Goal: Use online tool/utility: Utilize a website feature to perform a specific function

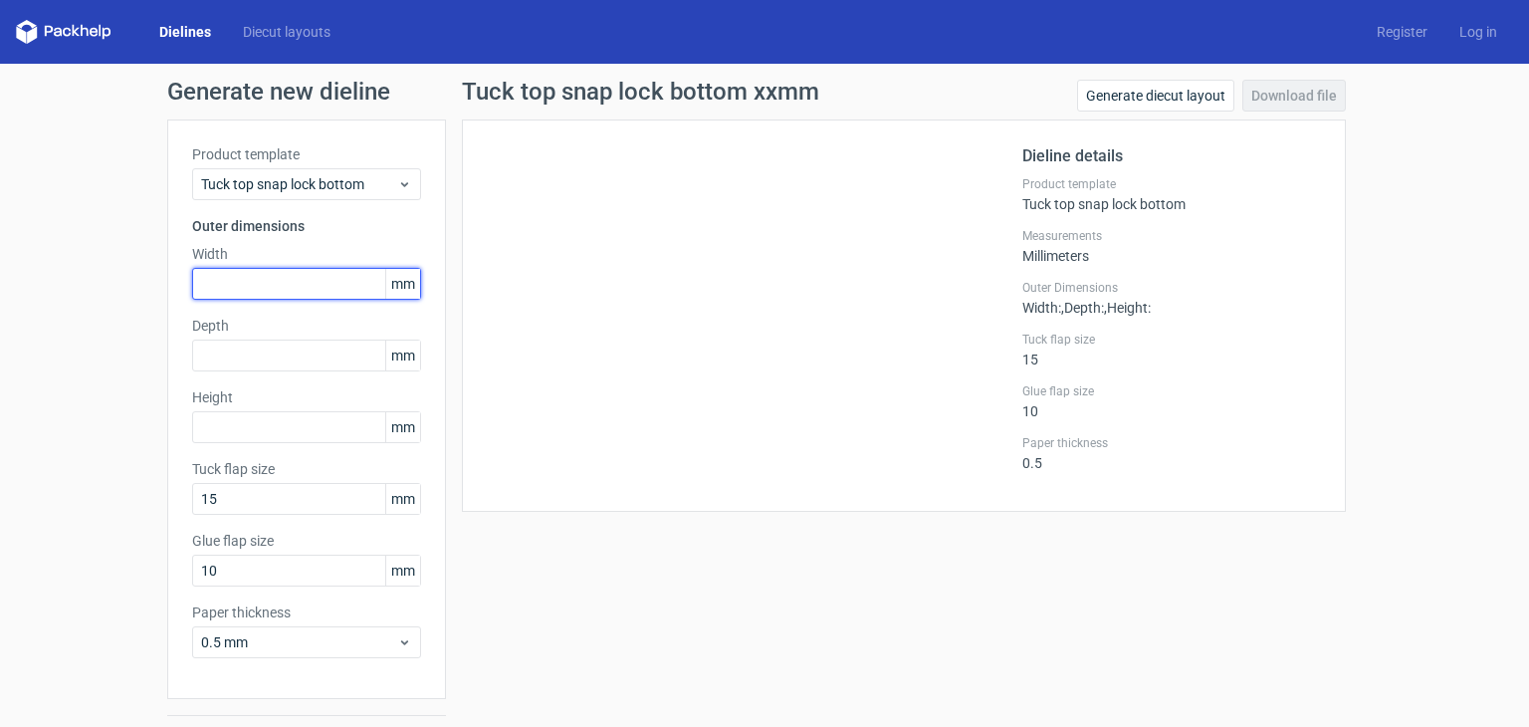
click at [310, 283] on input "text" at bounding box center [306, 284] width 229 height 32
click at [255, 290] on input "text" at bounding box center [306, 284] width 229 height 32
type input "130"
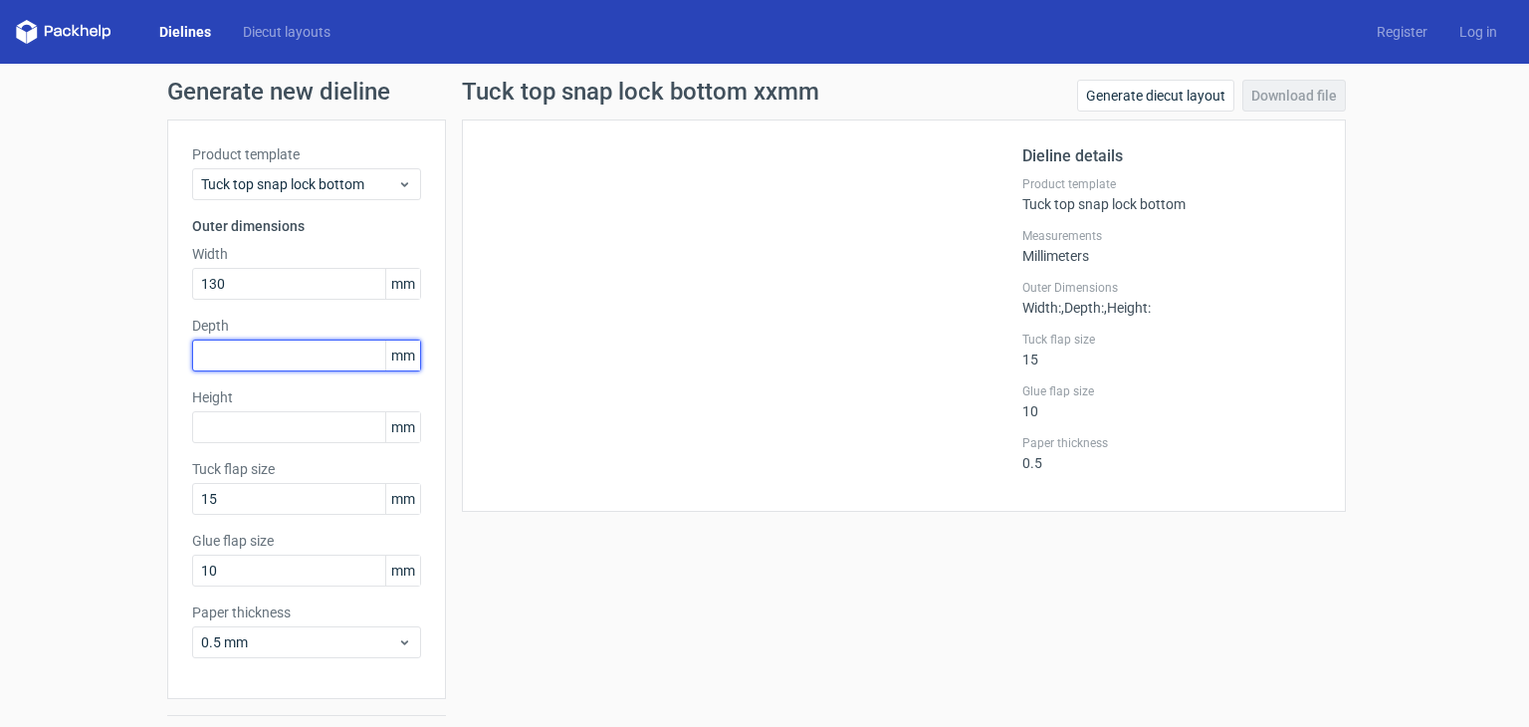
click at [283, 361] on input "text" at bounding box center [306, 356] width 229 height 32
type input "116"
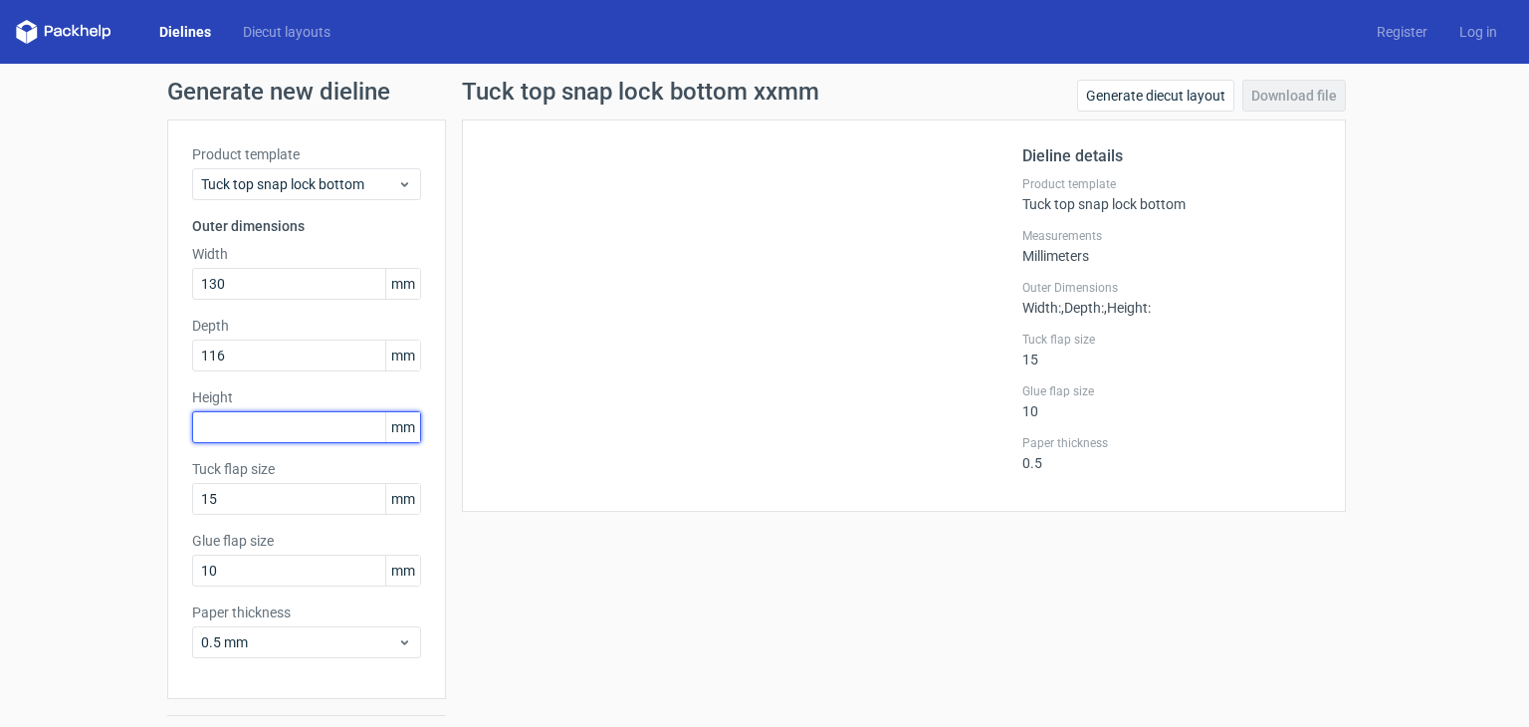
click at [285, 427] on input "text" at bounding box center [306, 427] width 229 height 32
type input "140"
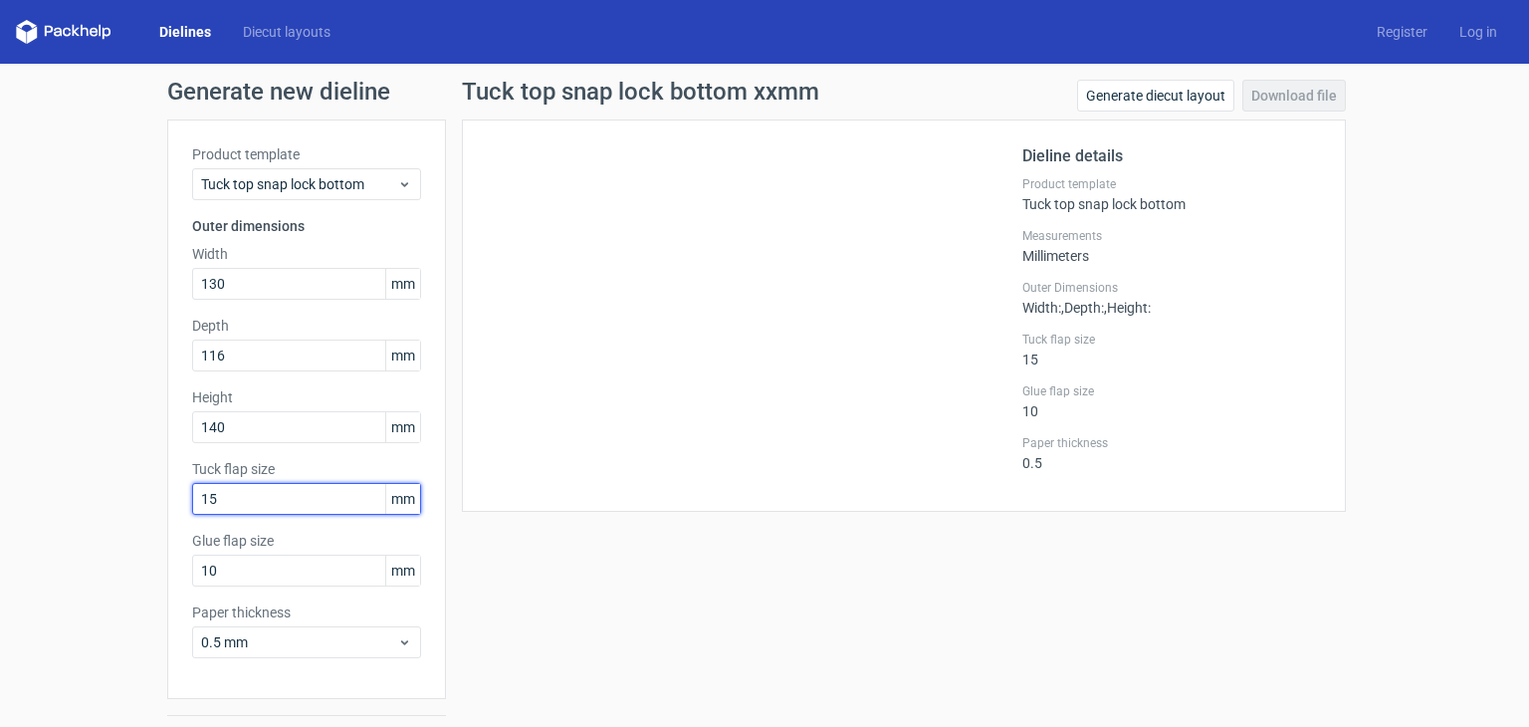
click at [326, 493] on input "15" at bounding box center [306, 499] width 229 height 32
drag, startPoint x: 259, startPoint y: 497, endPoint x: 173, endPoint y: 483, distance: 86.8
click at [173, 483] on div "Product template Tuck top snap lock bottom Outer dimensions Width 130 mm Depth …" at bounding box center [306, 408] width 279 height 579
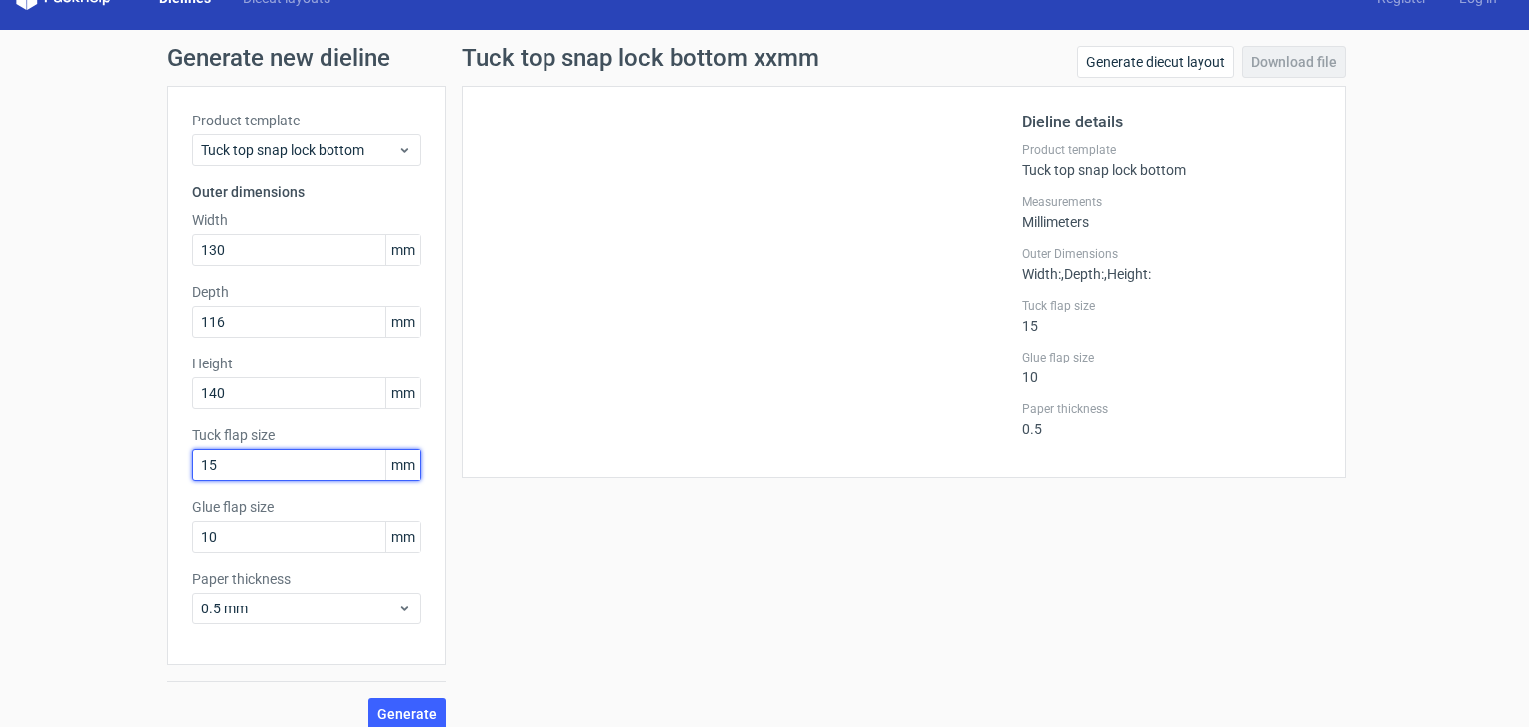
scroll to position [52, 0]
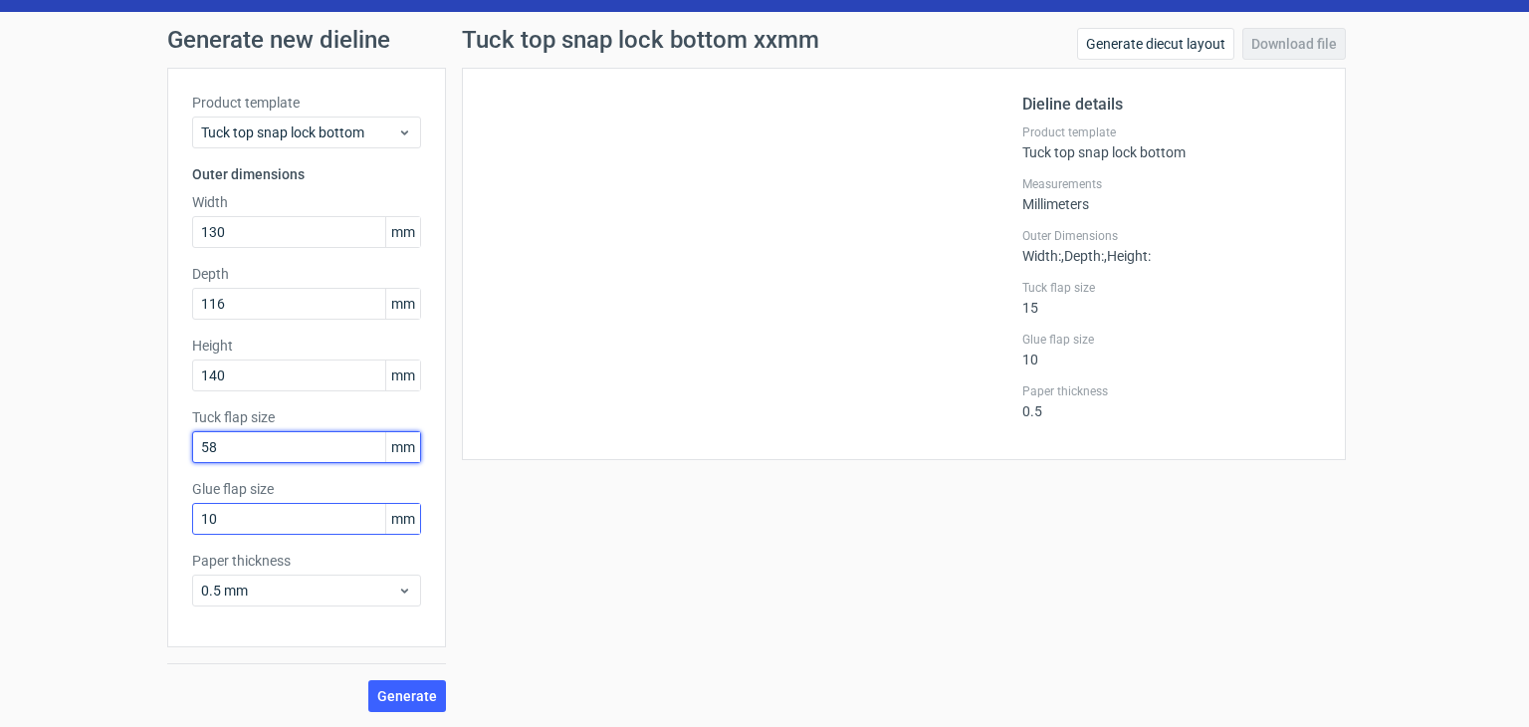
type input "58"
click at [267, 519] on input "10" at bounding box center [306, 519] width 229 height 32
type input "1"
type input "15"
drag, startPoint x: 281, startPoint y: 676, endPoint x: 414, endPoint y: 704, distance: 136.3
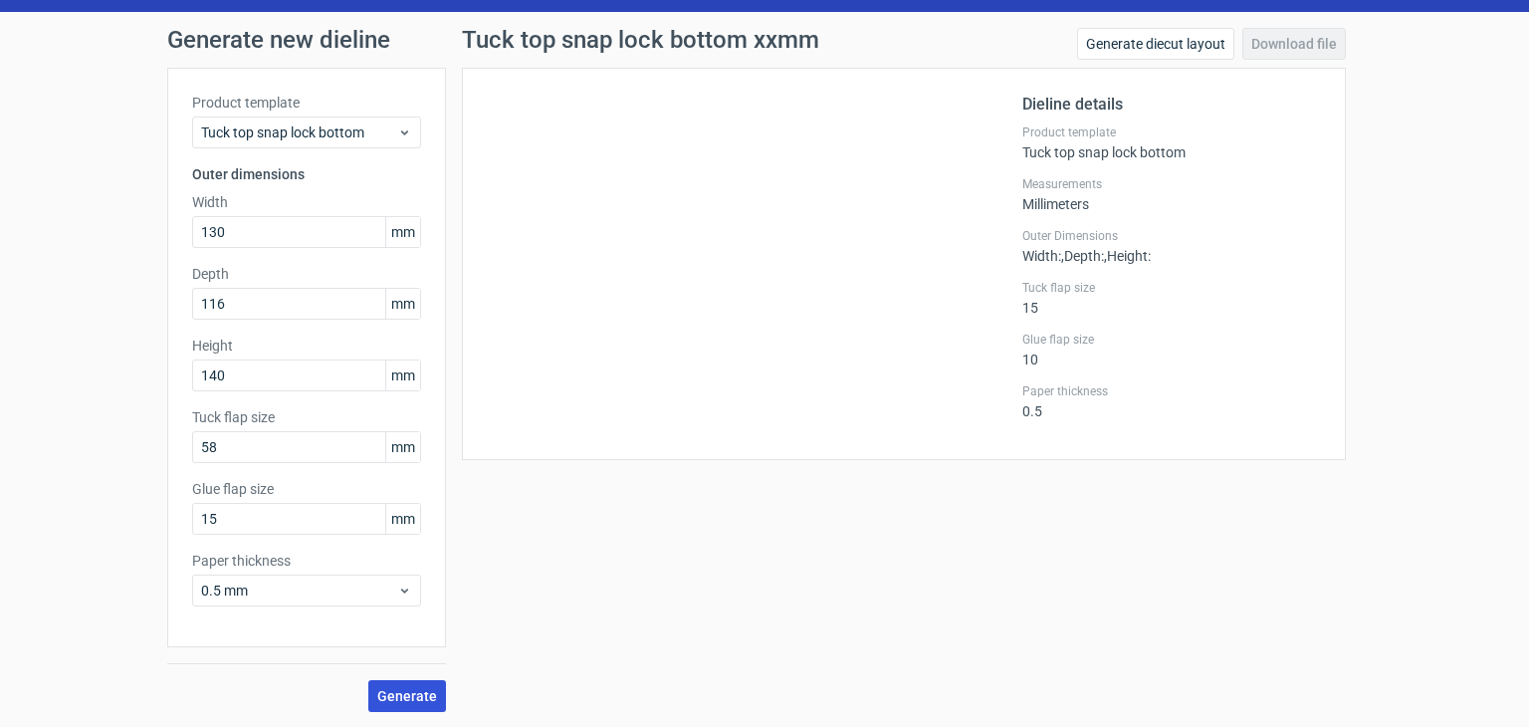
click at [291, 676] on div "Generate" at bounding box center [306, 679] width 279 height 65
click at [405, 697] on span "Generate" at bounding box center [407, 696] width 60 height 14
click at [397, 133] on icon at bounding box center [404, 132] width 15 height 16
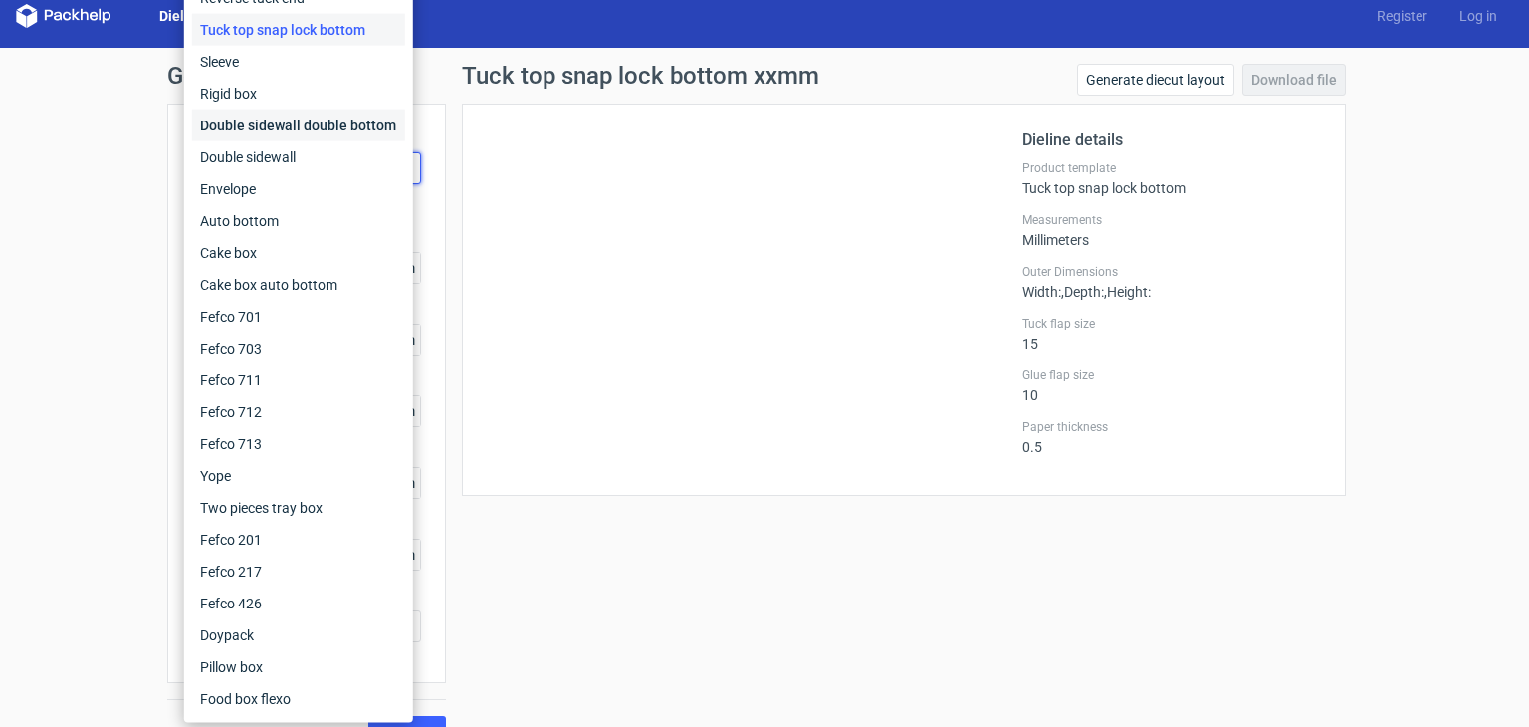
scroll to position [0, 0]
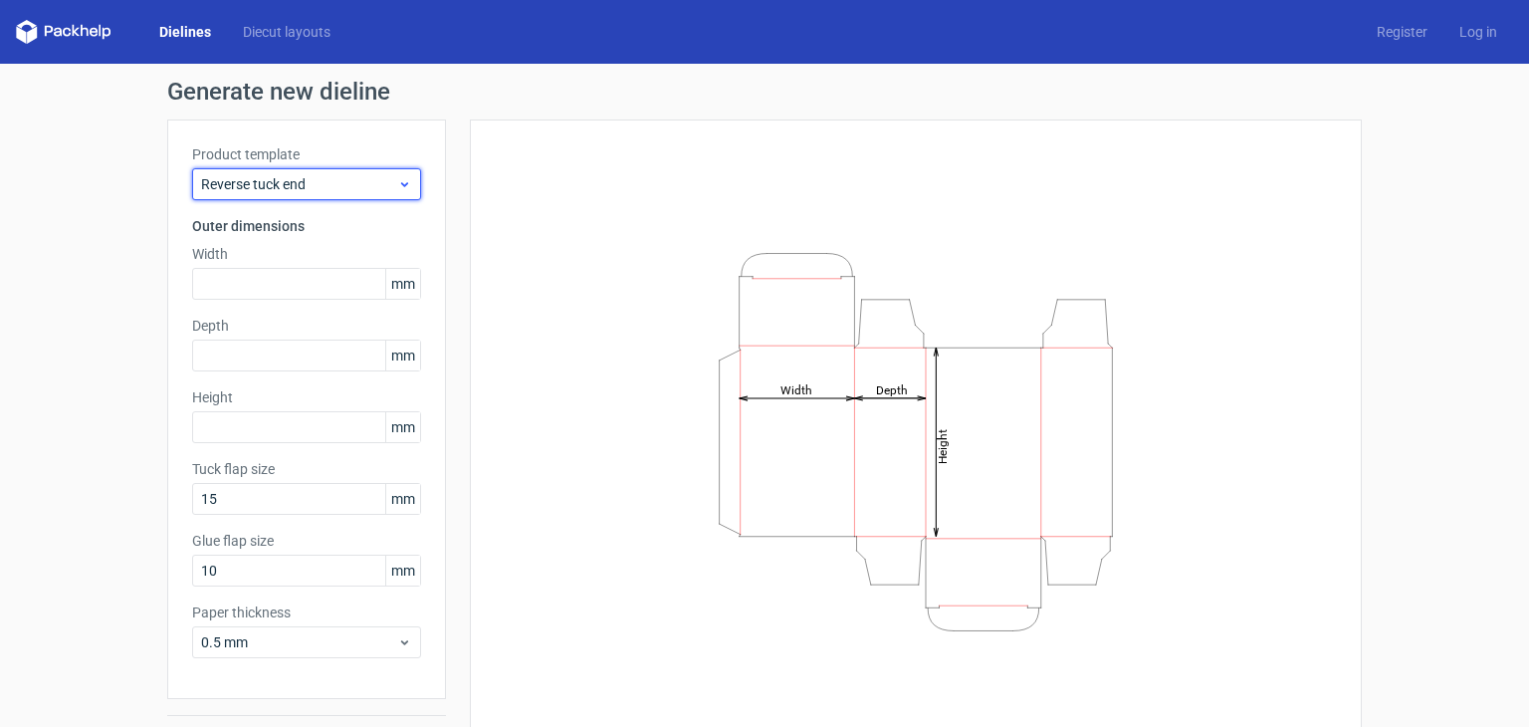
click at [397, 182] on icon at bounding box center [404, 184] width 15 height 16
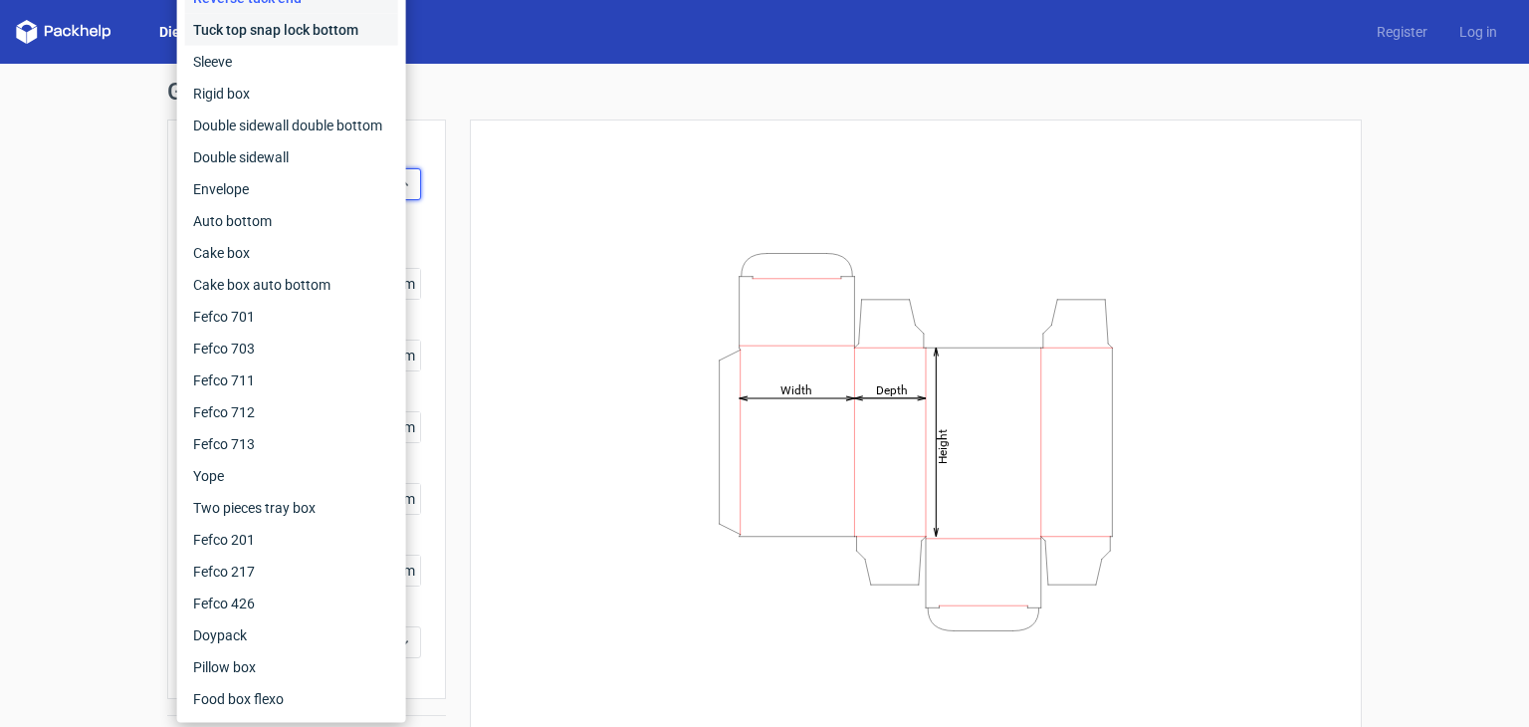
click at [339, 35] on div "Tuck top snap lock bottom" at bounding box center [291, 30] width 213 height 32
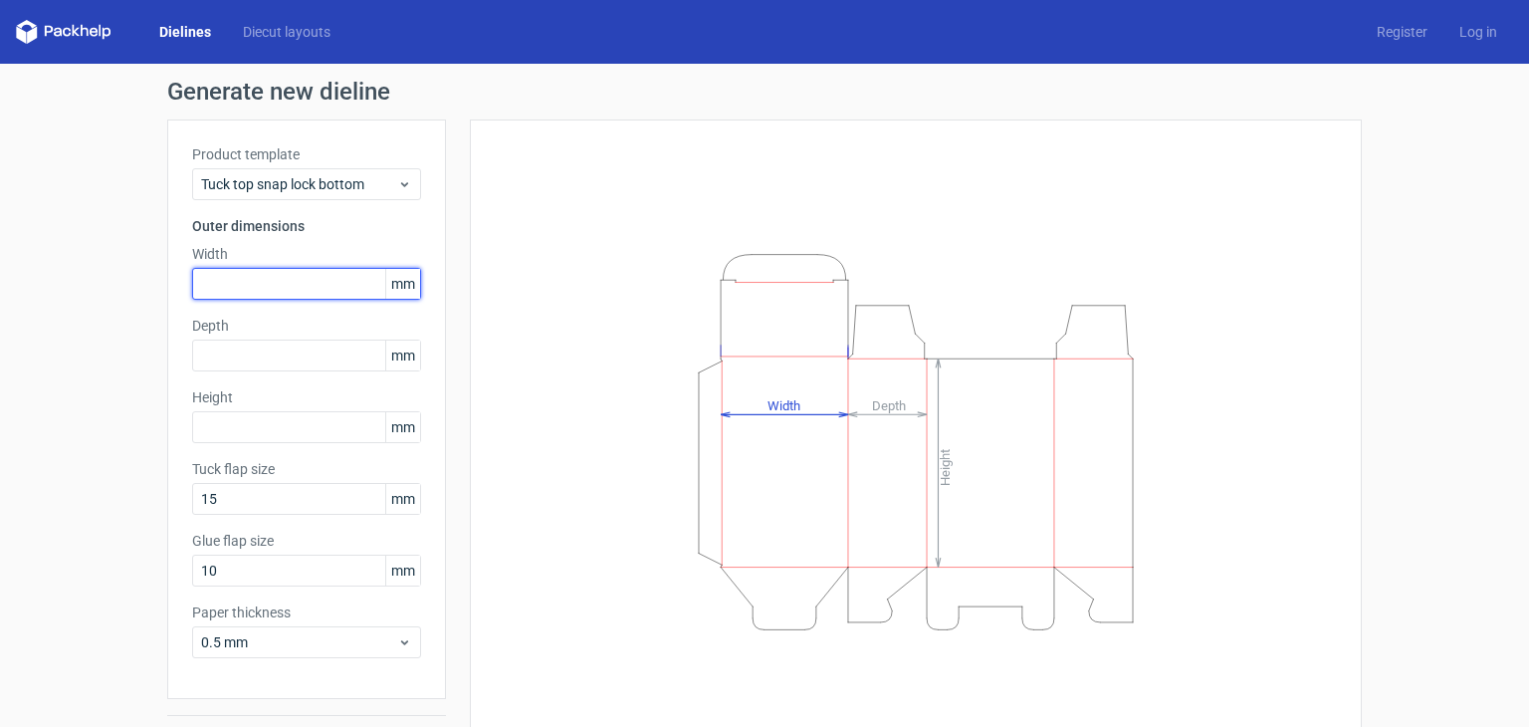
click at [293, 283] on input "text" at bounding box center [306, 284] width 229 height 32
type input "129"
type input "116"
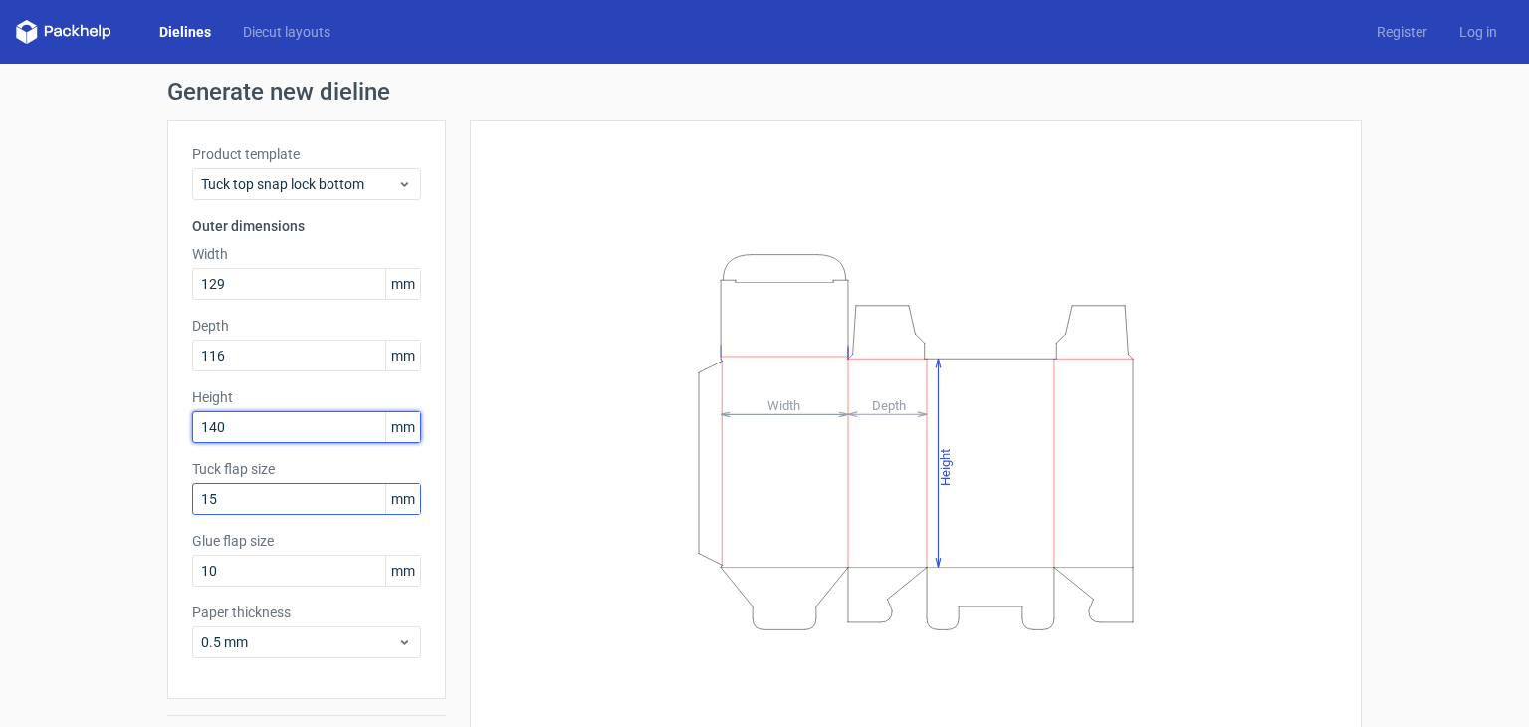
type input "140"
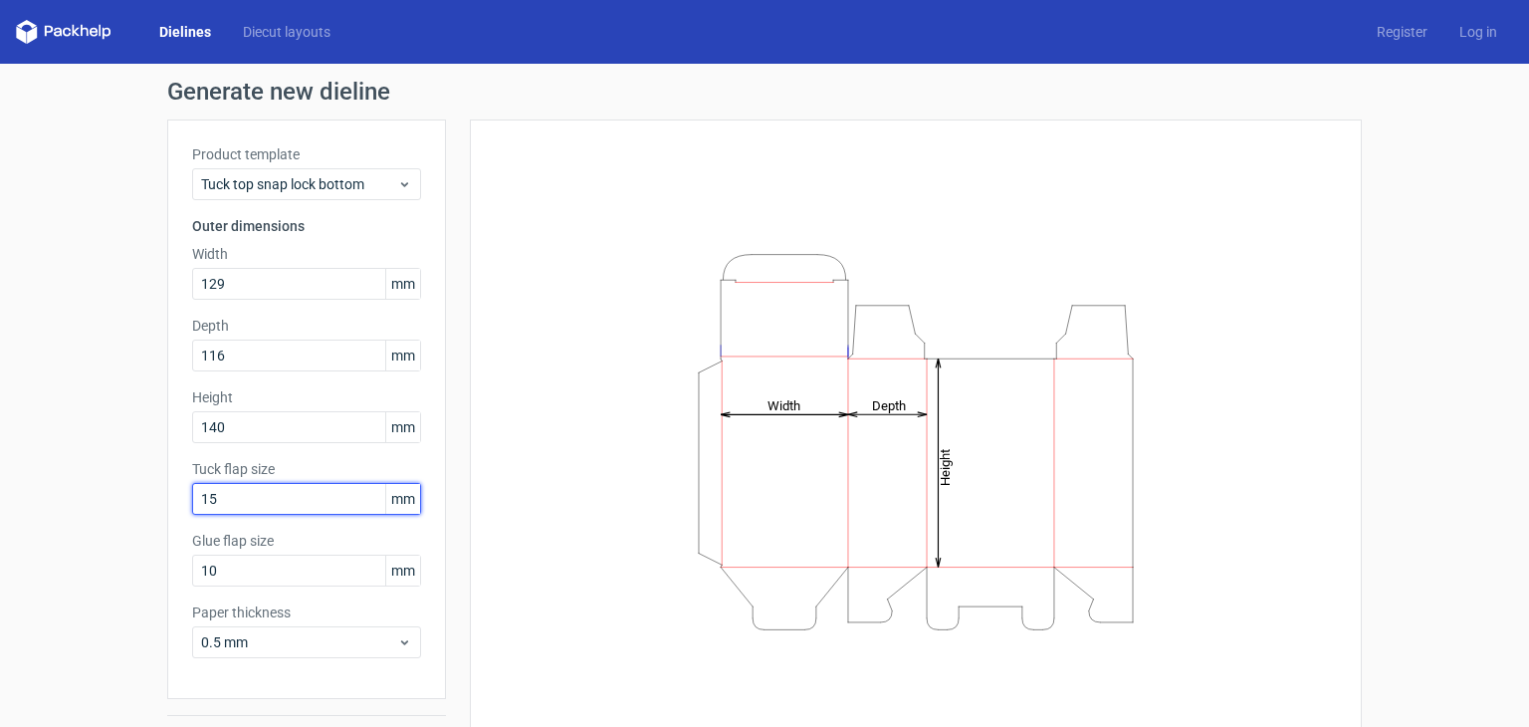
click at [241, 495] on input "15" at bounding box center [306, 499] width 229 height 32
type input "2"
type input "58"
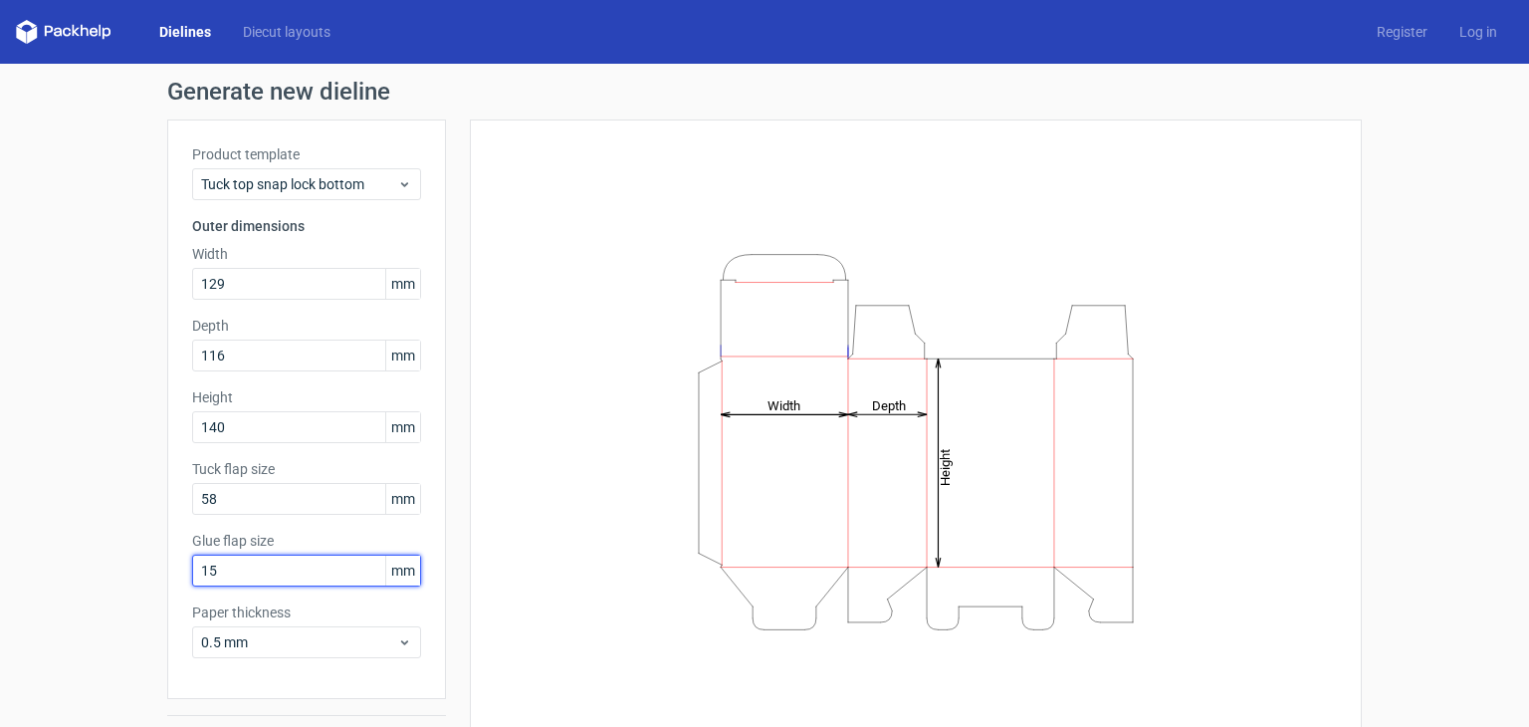
type input "15"
click at [515, 596] on div "Height Depth Width" at bounding box center [916, 441] width 842 height 594
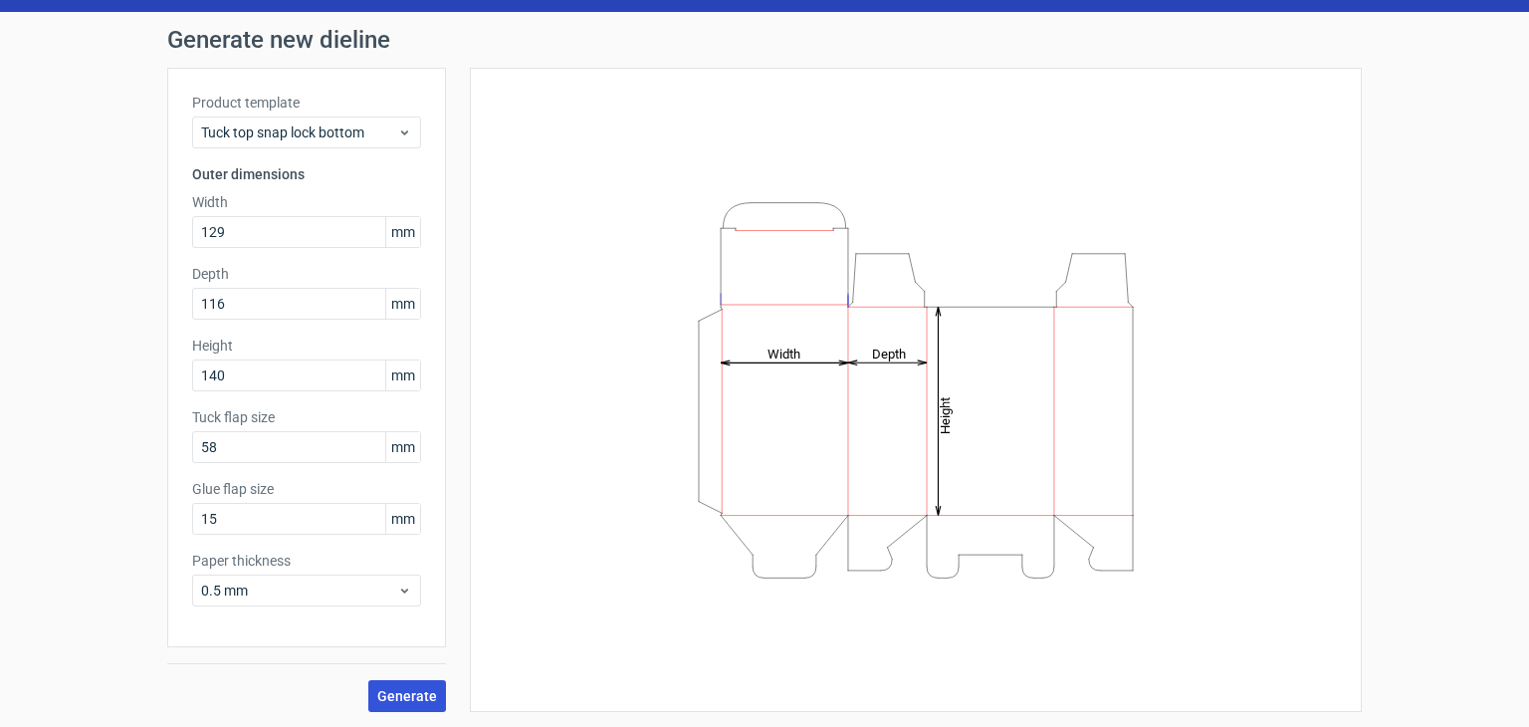
click at [406, 691] on span "Generate" at bounding box center [407, 696] width 60 height 14
click at [402, 689] on span "Generate" at bounding box center [407, 696] width 60 height 14
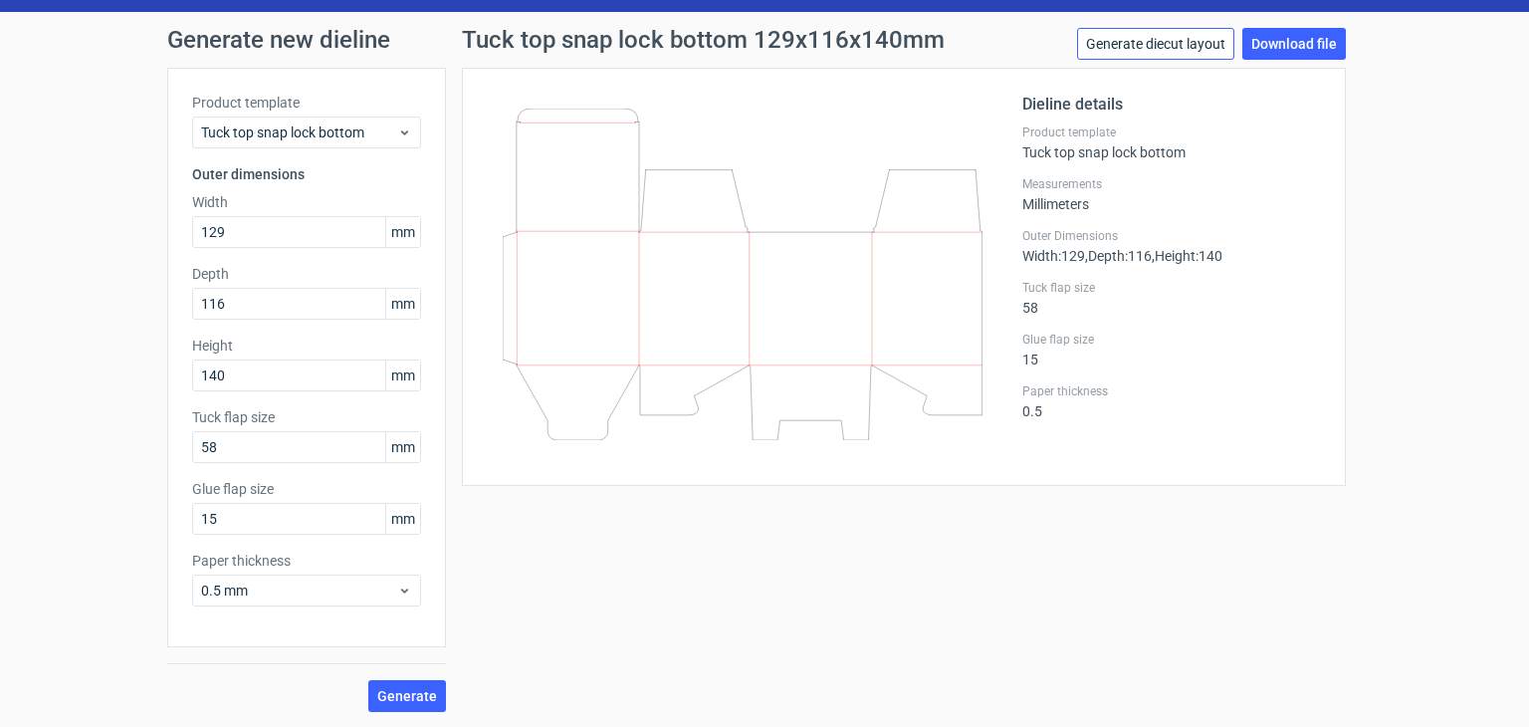
click at [1154, 41] on link "Generate diecut layout" at bounding box center [1155, 44] width 157 height 32
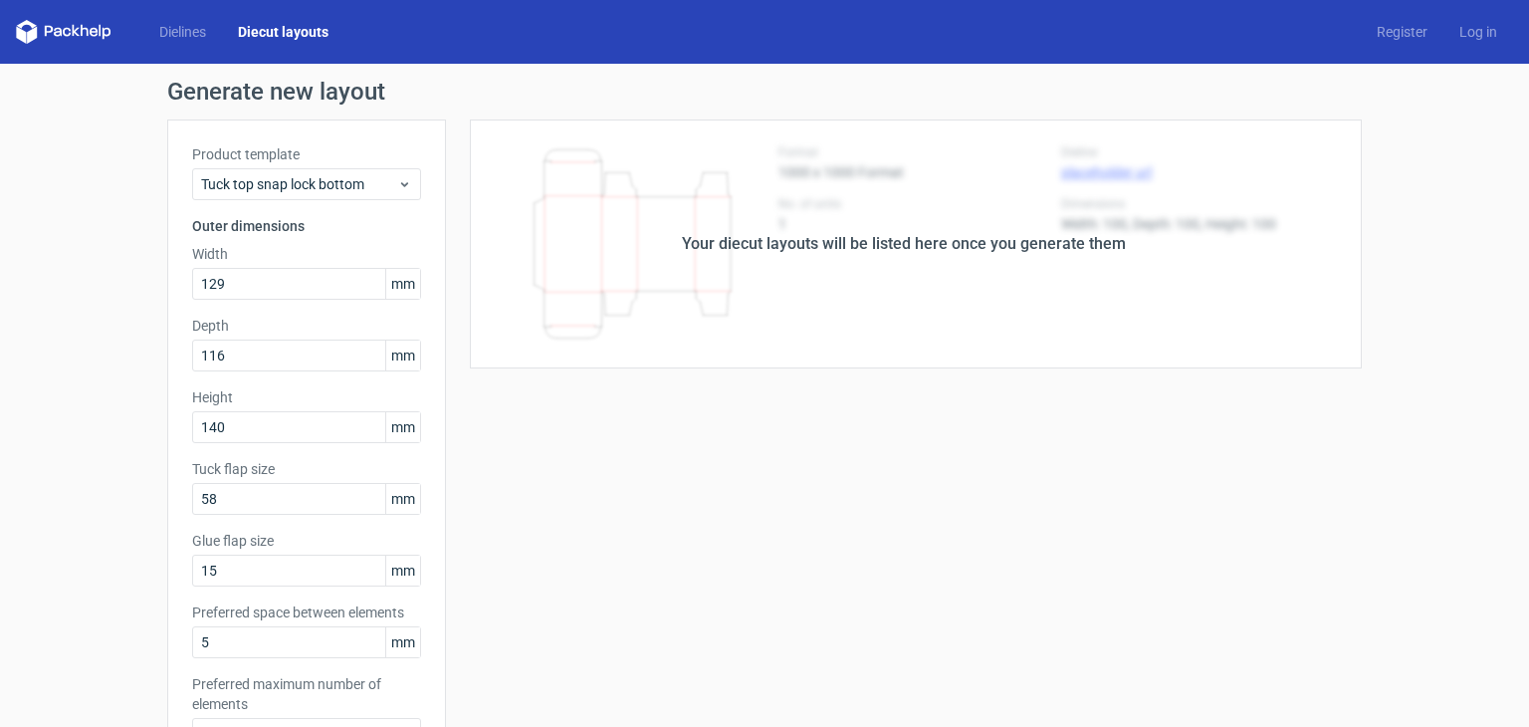
click at [806, 244] on div "Your diecut layouts will be listed here once you generate them" at bounding box center [904, 244] width 444 height 24
drag, startPoint x: 1020, startPoint y: 248, endPoint x: 1167, endPoint y: 272, distance: 149.3
click at [1023, 244] on div "Your diecut layouts will be listed here once you generate them" at bounding box center [904, 244] width 444 height 24
drag, startPoint x: 306, startPoint y: 34, endPoint x: 334, endPoint y: 59, distance: 37.4
click at [306, 34] on link "Diecut layouts" at bounding box center [283, 32] width 122 height 20
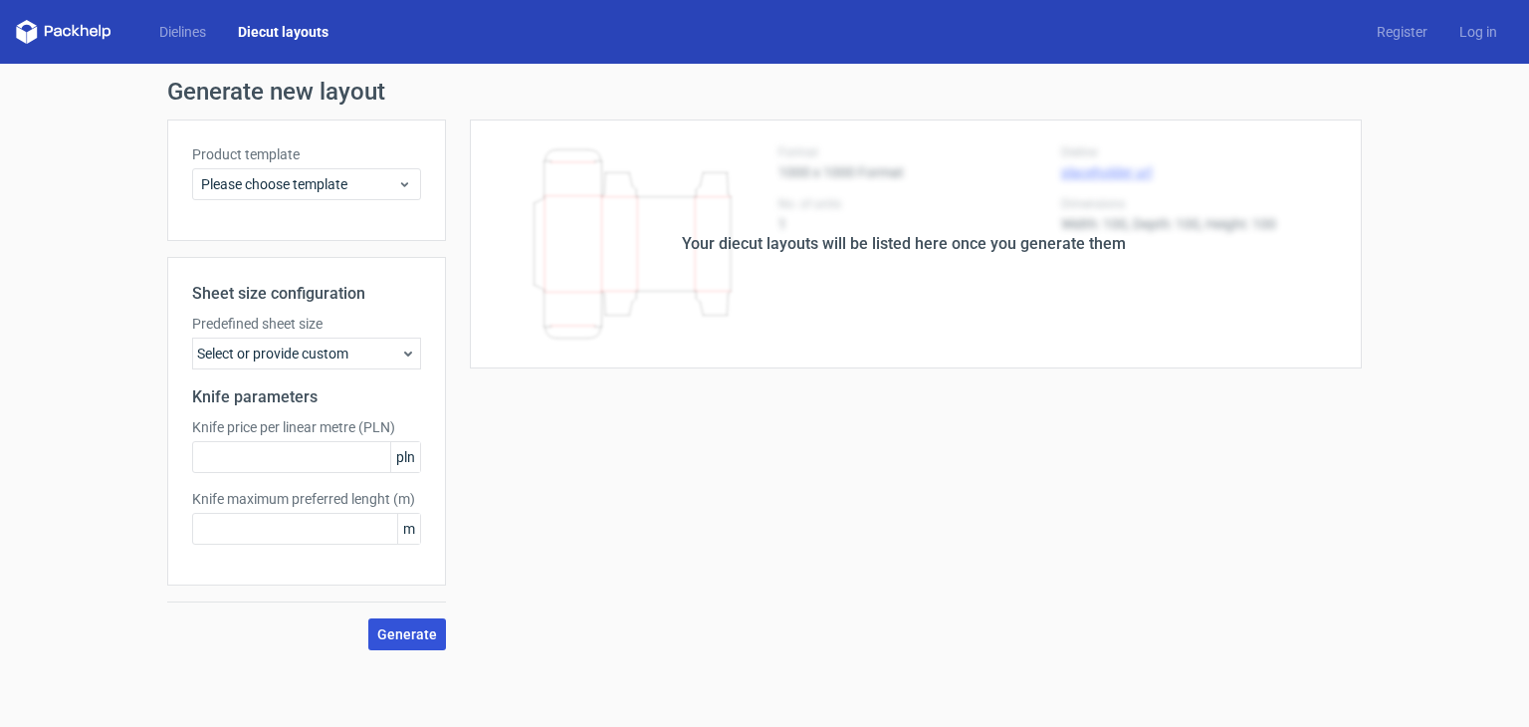
click at [400, 638] on span "Generate" at bounding box center [407, 634] width 60 height 14
click at [411, 346] on icon at bounding box center [408, 354] width 16 height 16
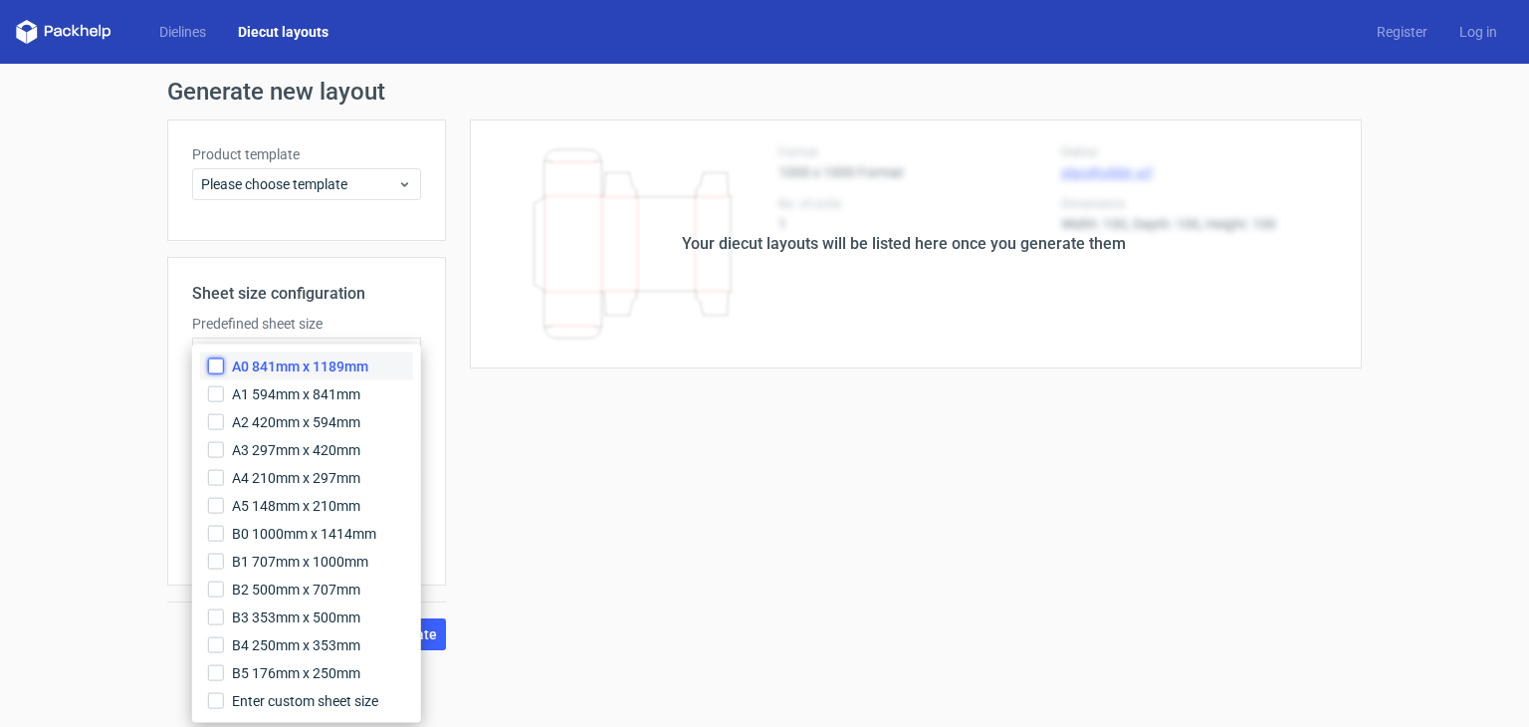
click at [220, 365] on input "A0 841mm x 1189mm" at bounding box center [216, 366] width 16 height 16
click at [437, 638] on button "Generate" at bounding box center [407, 634] width 78 height 32
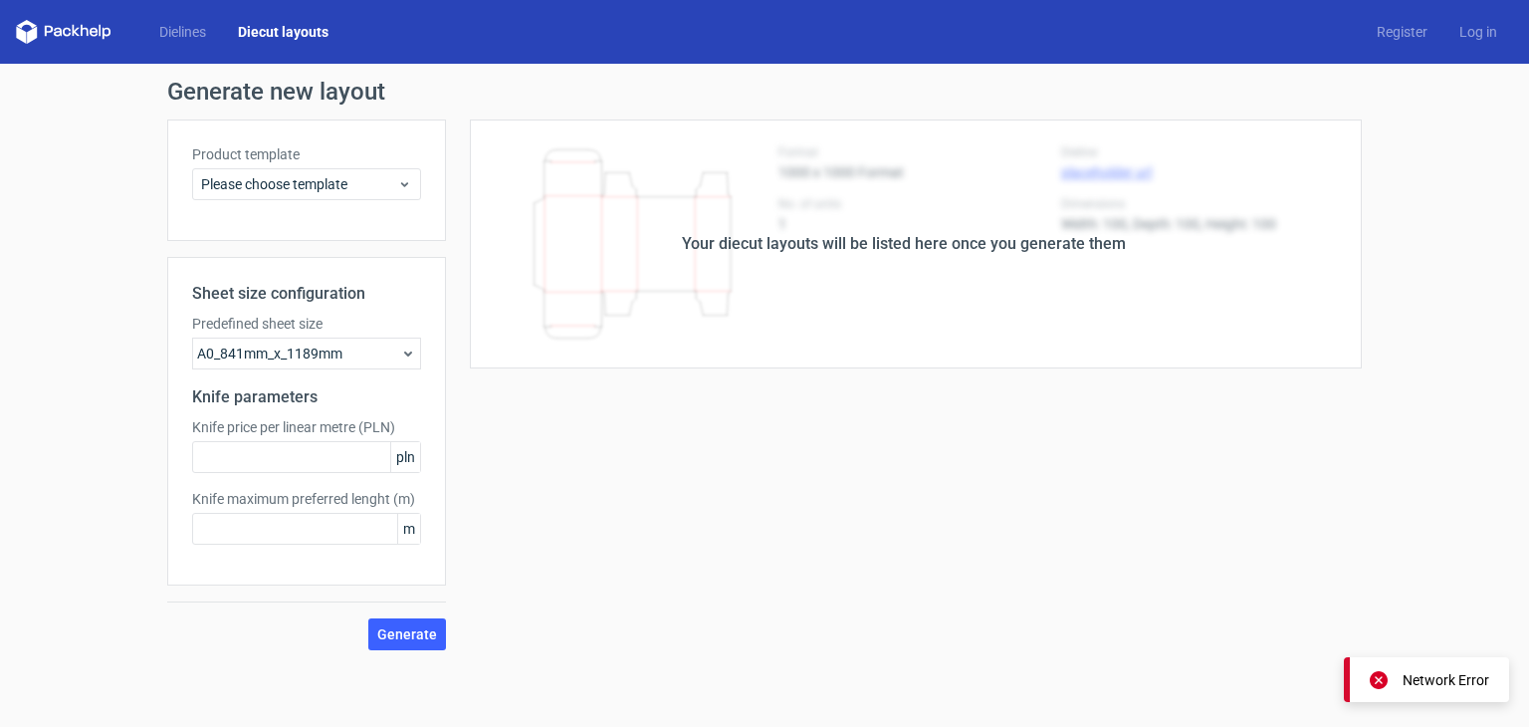
click at [395, 459] on span "pln" at bounding box center [405, 457] width 30 height 30
click at [426, 636] on span "Generate" at bounding box center [407, 634] width 60 height 14
click at [405, 642] on button "Generate" at bounding box center [407, 634] width 78 height 32
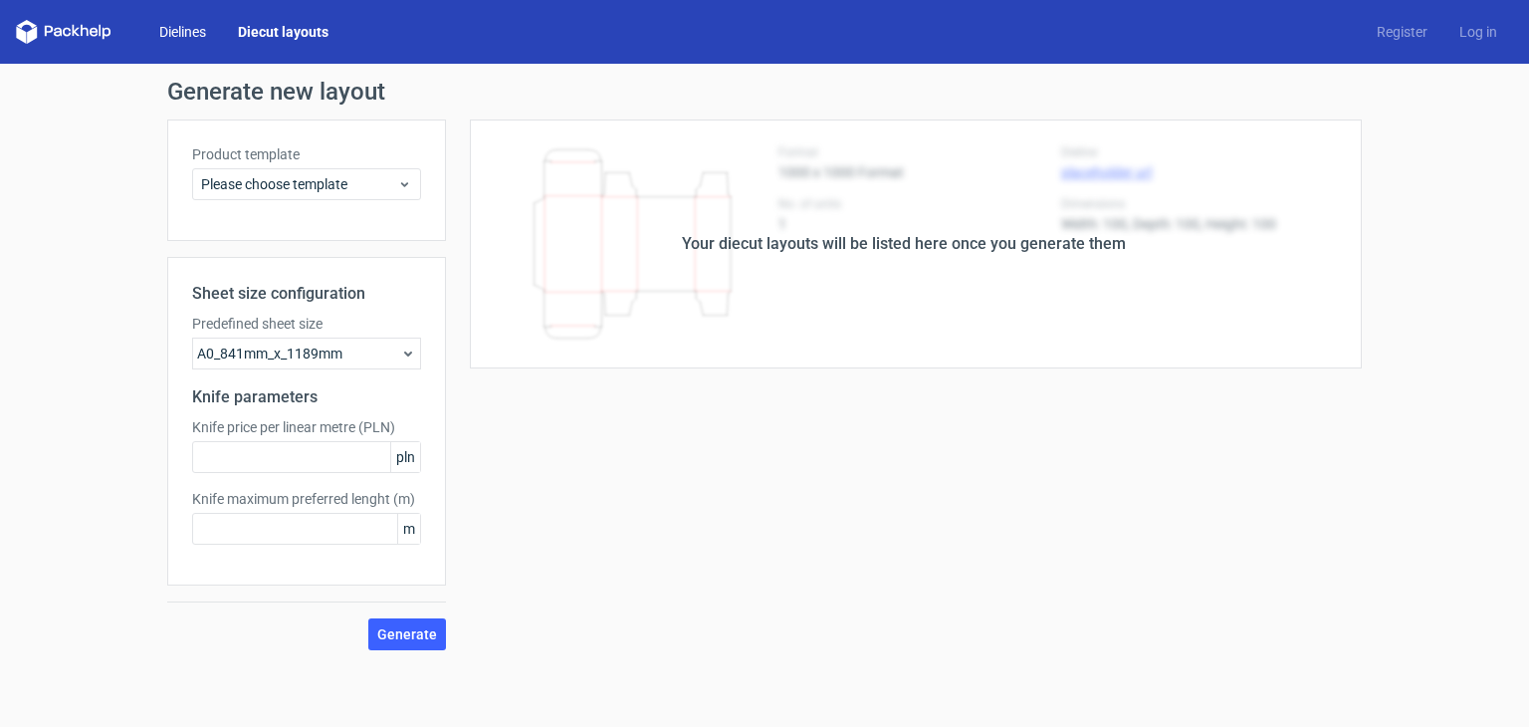
click at [179, 28] on link "Dielines" at bounding box center [182, 32] width 79 height 20
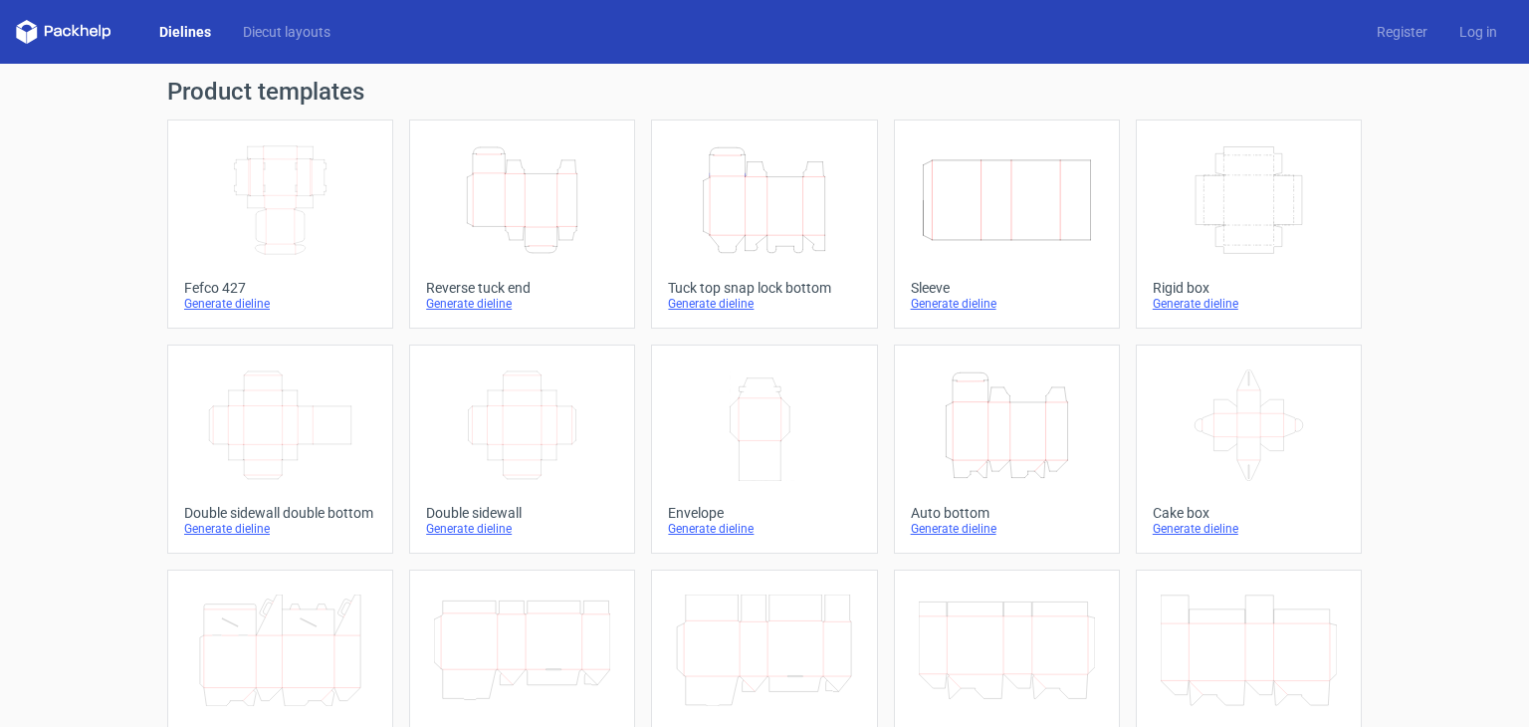
click at [787, 291] on div "Tuck top snap lock bottom" at bounding box center [764, 288] width 192 height 16
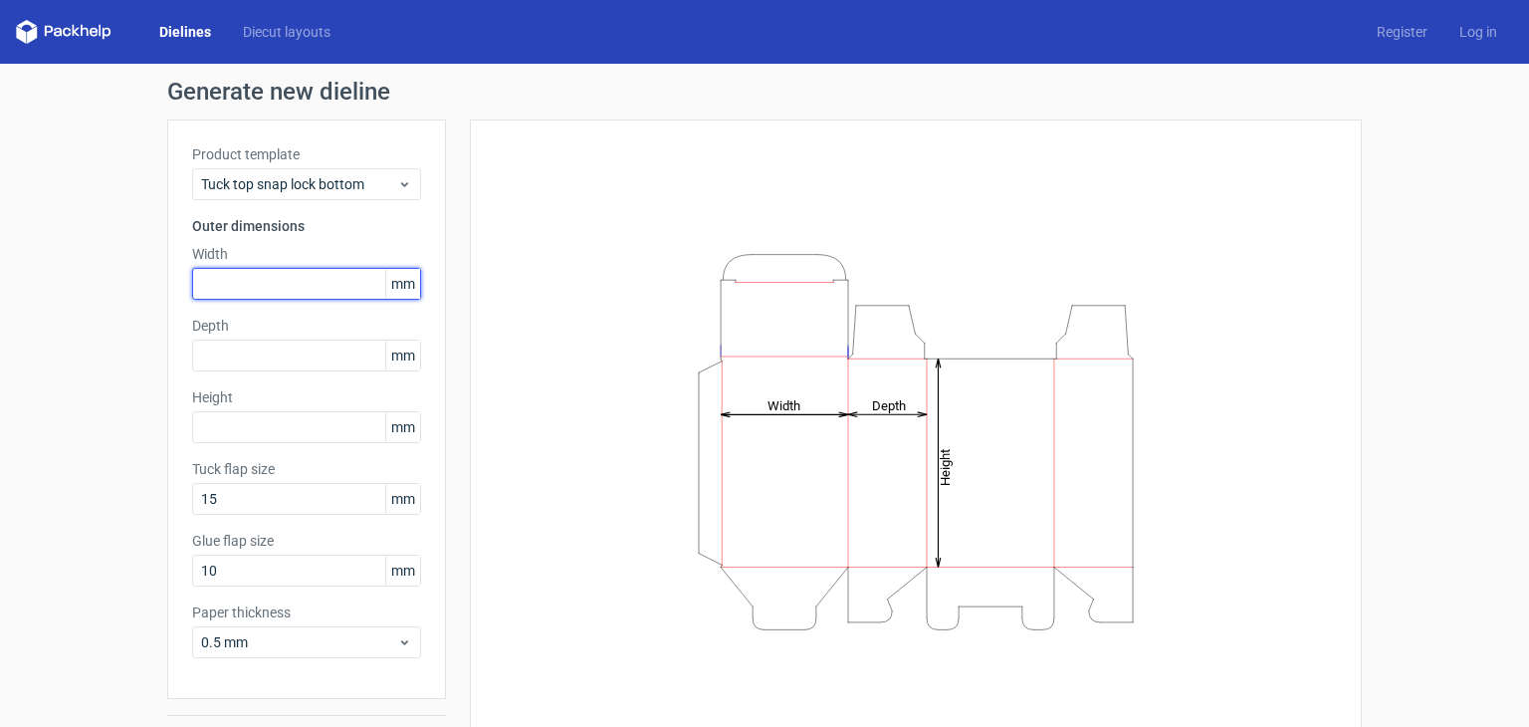
click at [259, 286] on input "text" at bounding box center [306, 284] width 229 height 32
type input "129"
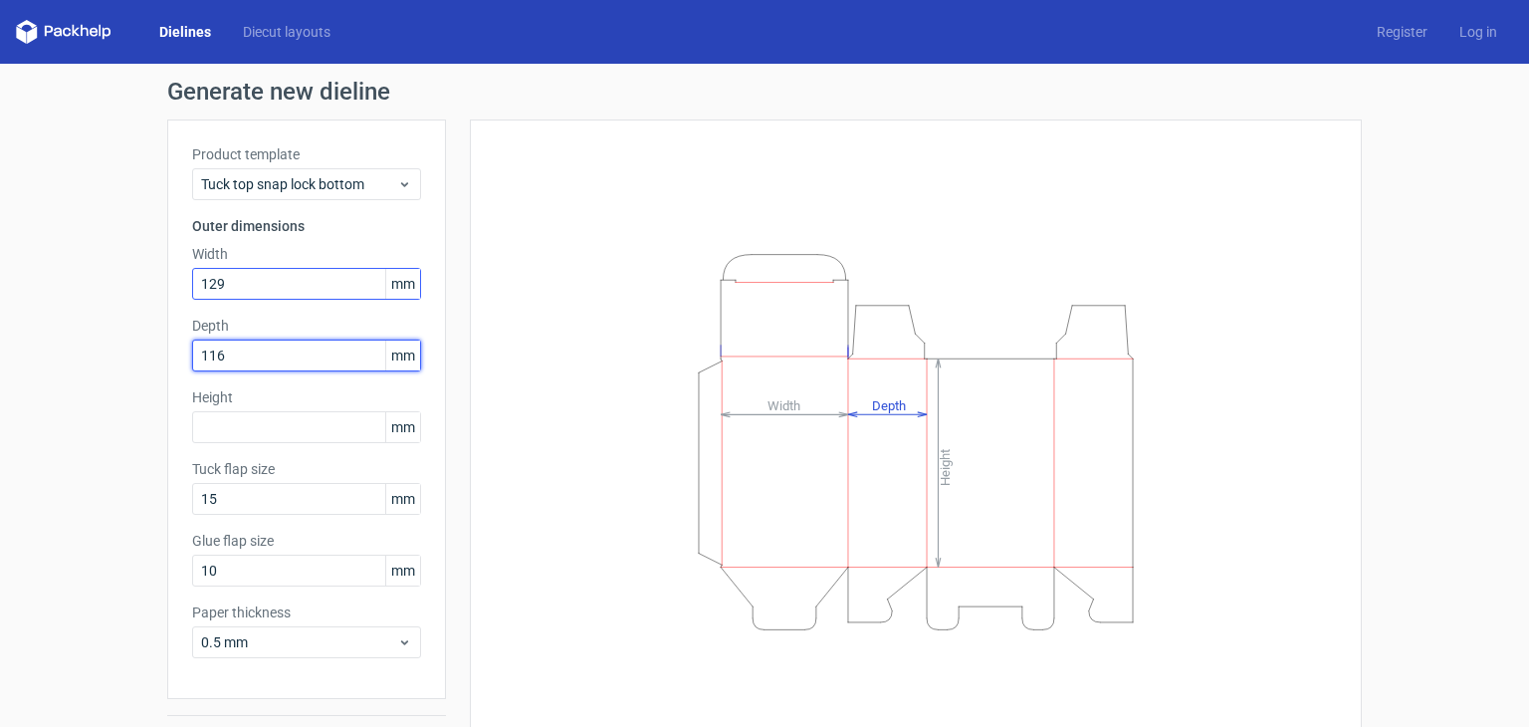
type input "116"
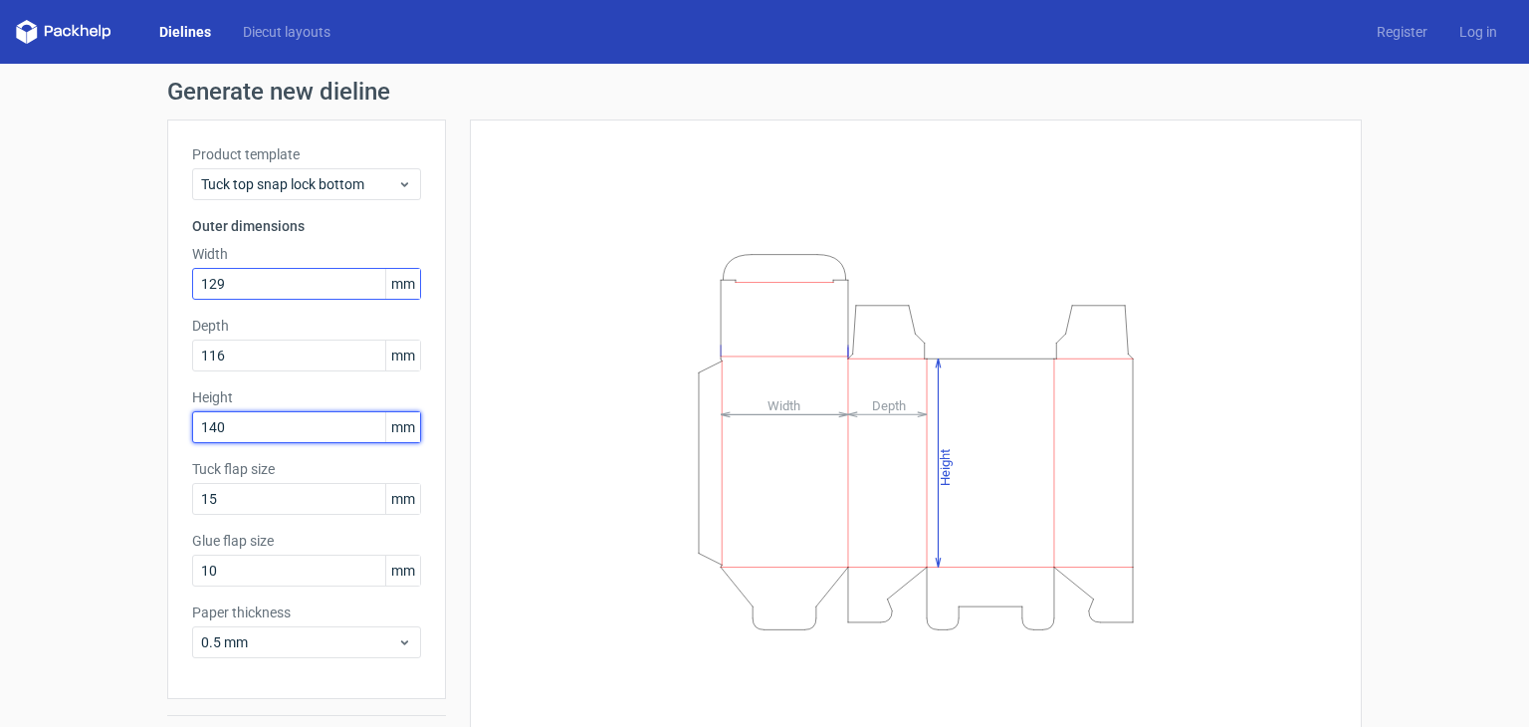
type input "140"
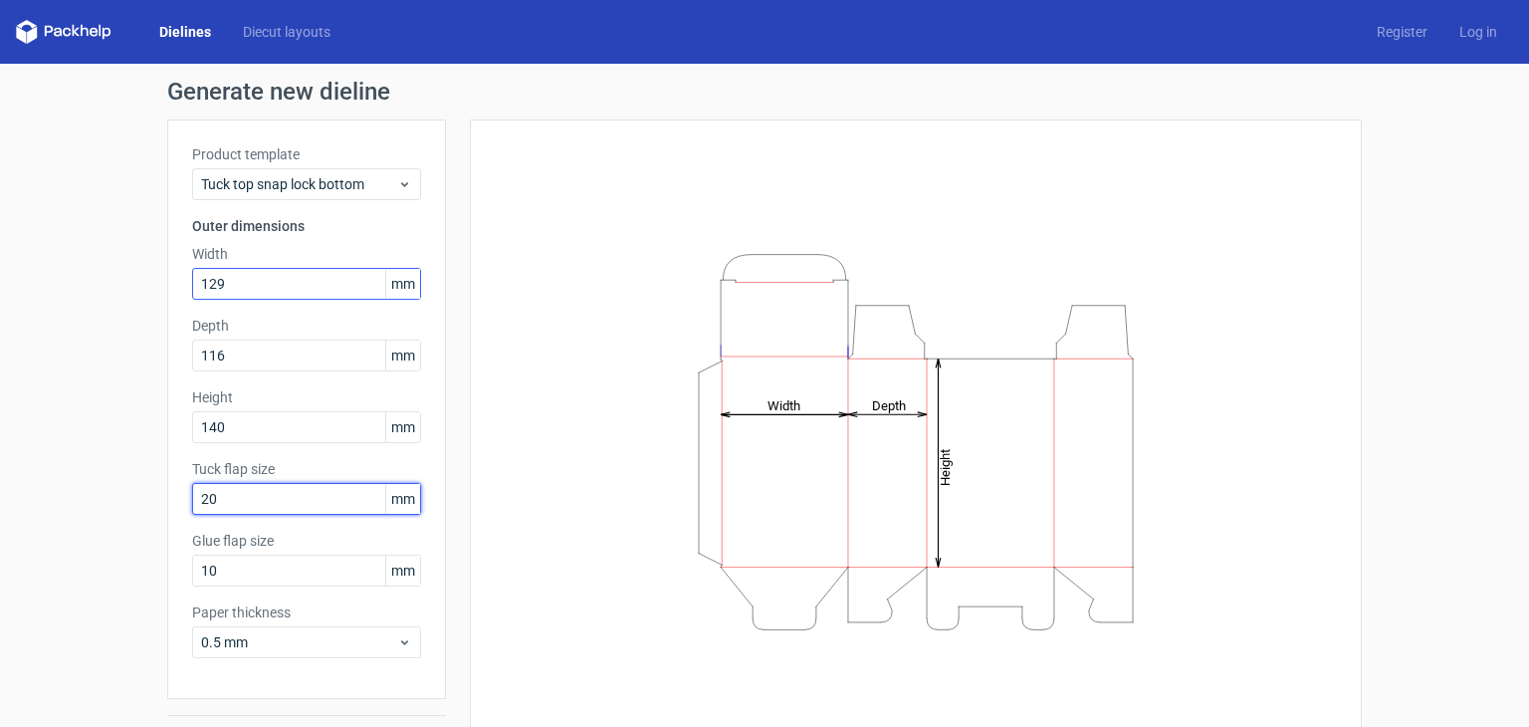
type input "2"
type input "58"
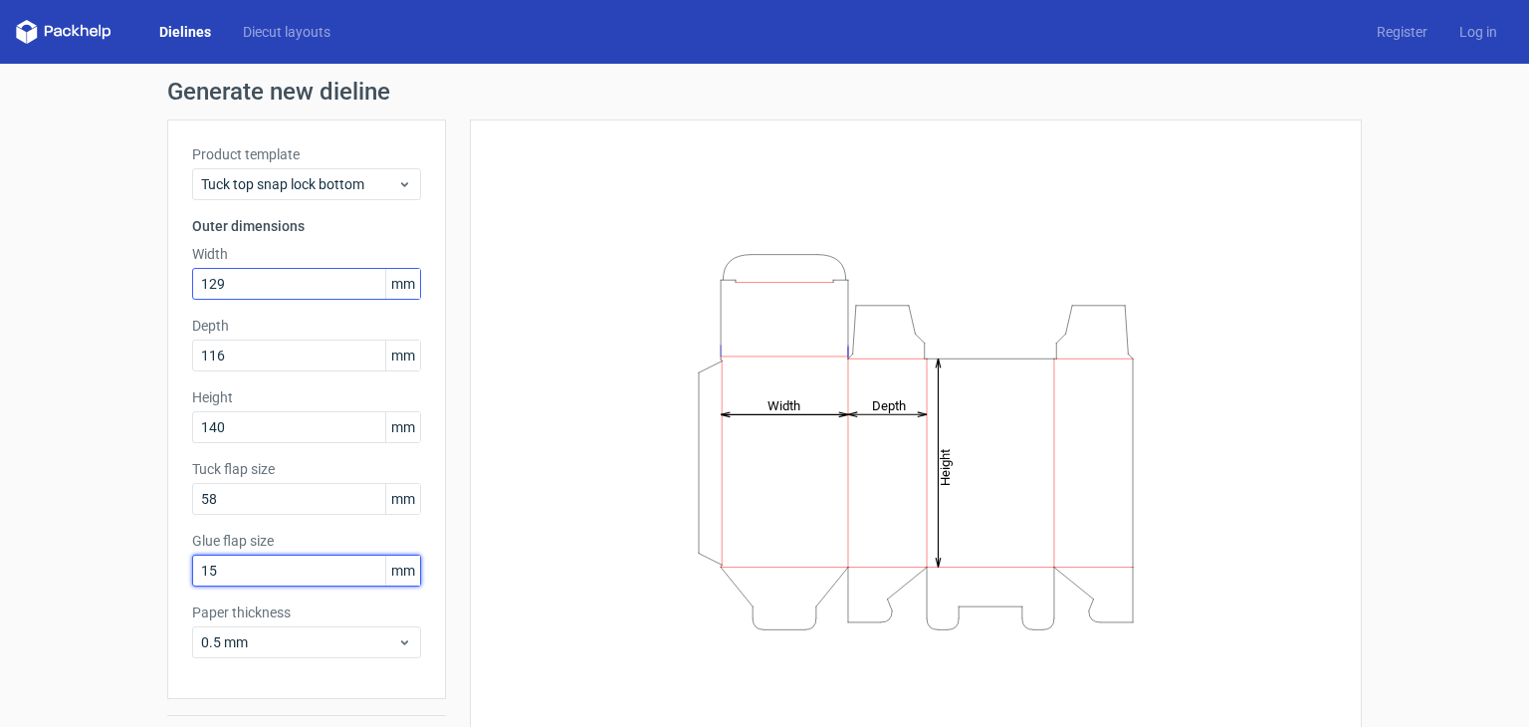
type input "15"
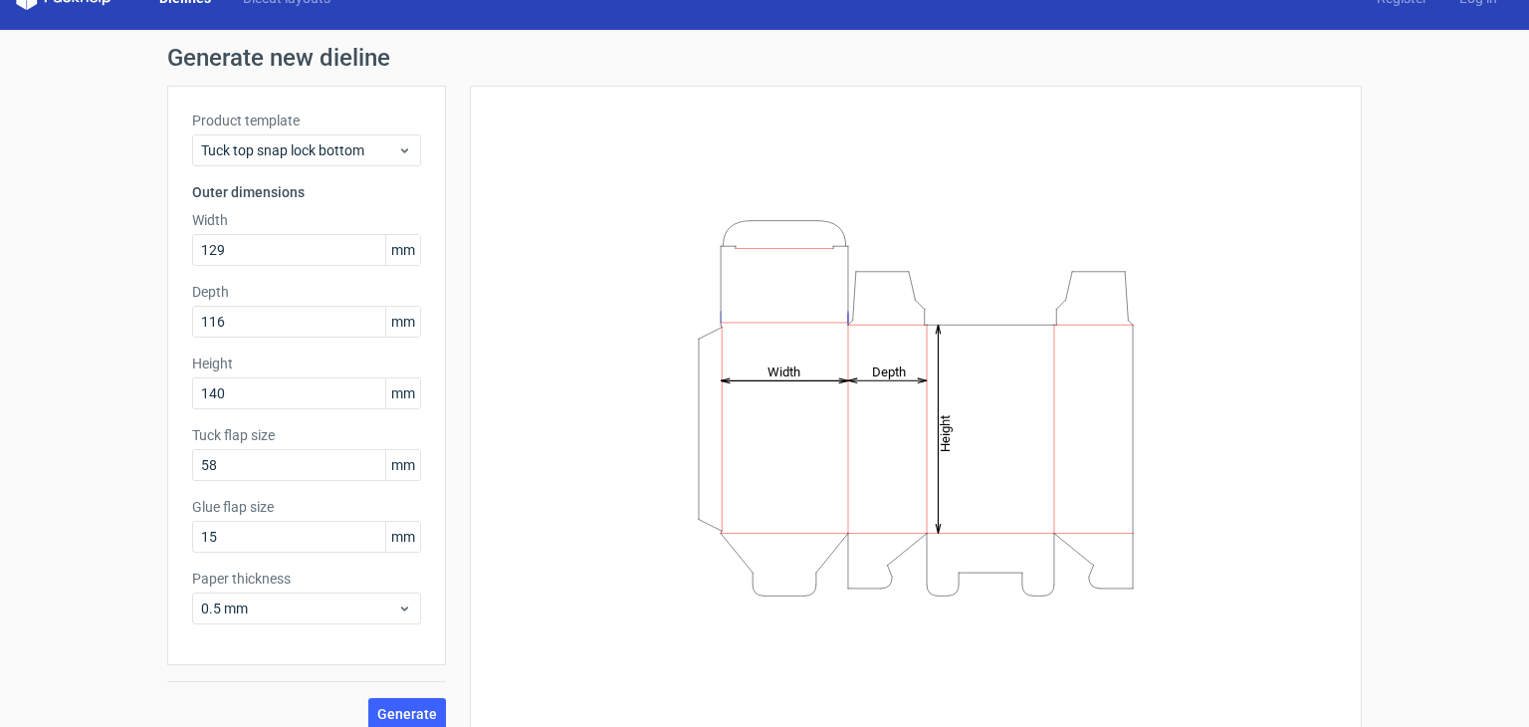
scroll to position [52, 0]
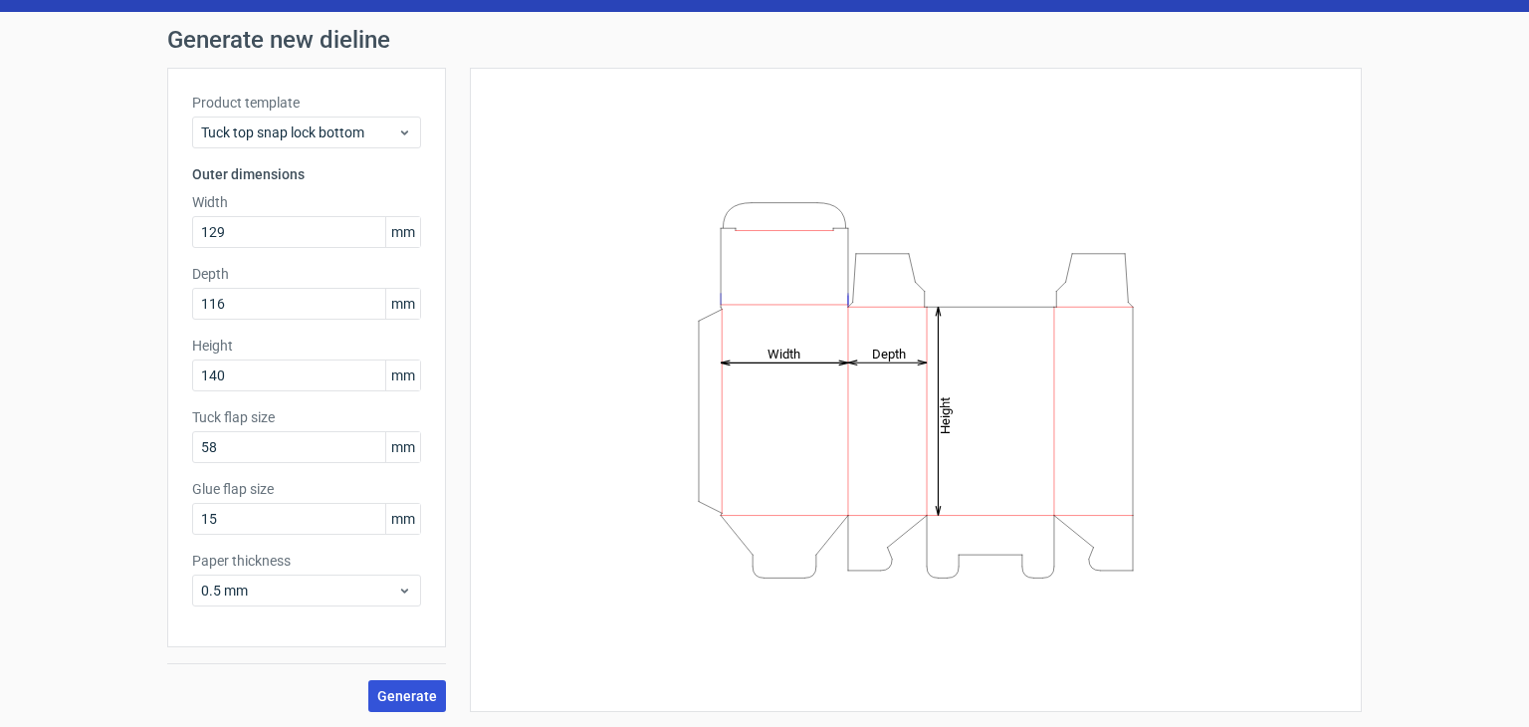
click at [399, 703] on button "Generate" at bounding box center [407, 696] width 78 height 32
click at [382, 689] on span "Generate" at bounding box center [407, 696] width 60 height 14
click at [395, 689] on span "Generate" at bounding box center [407, 696] width 60 height 14
